Goal: Task Accomplishment & Management: Manage account settings

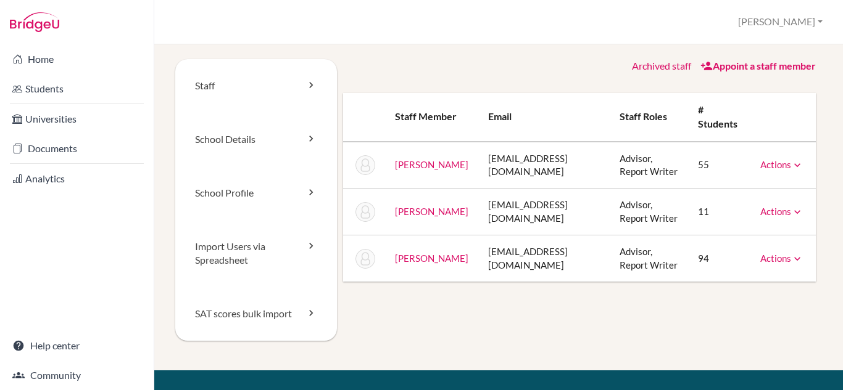
click at [791, 213] on icon at bounding box center [797, 212] width 12 height 12
click at [715, 305] on div "Staff School Details School Profile Import Users via Spreadsheet SAT scores bul…" at bounding box center [498, 215] width 647 height 312
click at [791, 161] on icon at bounding box center [797, 165] width 12 height 12
click at [791, 262] on icon at bounding box center [797, 259] width 12 height 12
click at [791, 213] on icon at bounding box center [797, 212] width 12 height 12
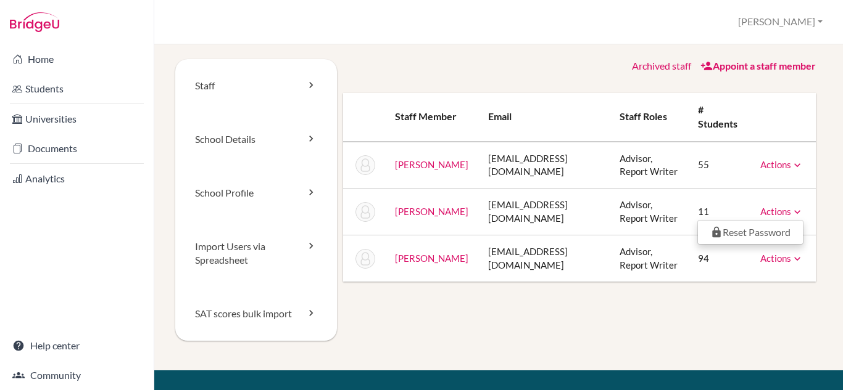
click at [387, 335] on div "Staff School Details School Profile Import Users via Spreadsheet SAT scores bul…" at bounding box center [498, 215] width 647 height 312
click at [307, 191] on icon at bounding box center [311, 192] width 12 height 12
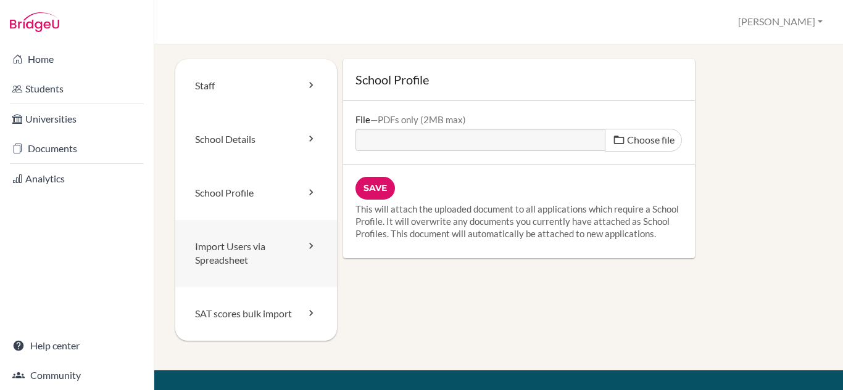
click at [309, 247] on icon at bounding box center [311, 246] width 12 height 12
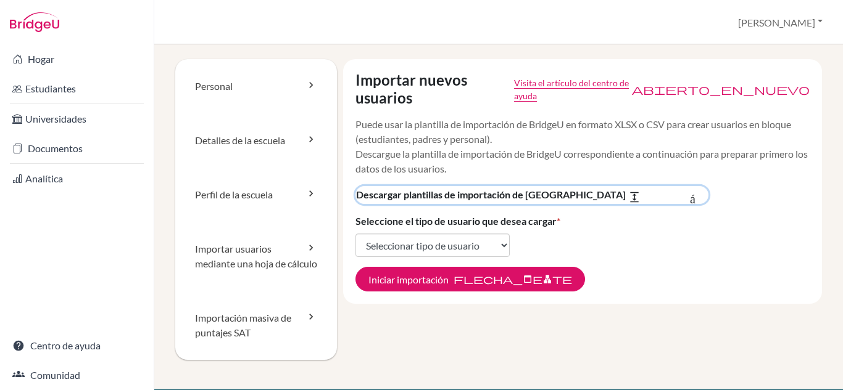
click at [628, 200] on font "expandir_más" at bounding box center [668, 197] width 80 height 12
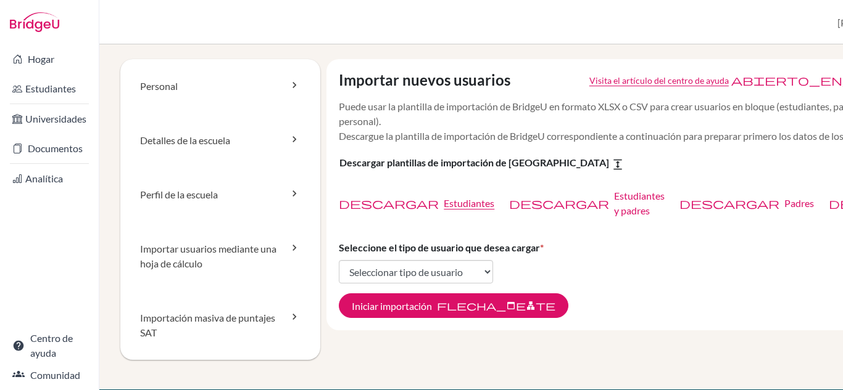
click at [481, 204] on font "Estudiantes" at bounding box center [469, 203] width 51 height 12
